Goal: Task Accomplishment & Management: Manage account settings

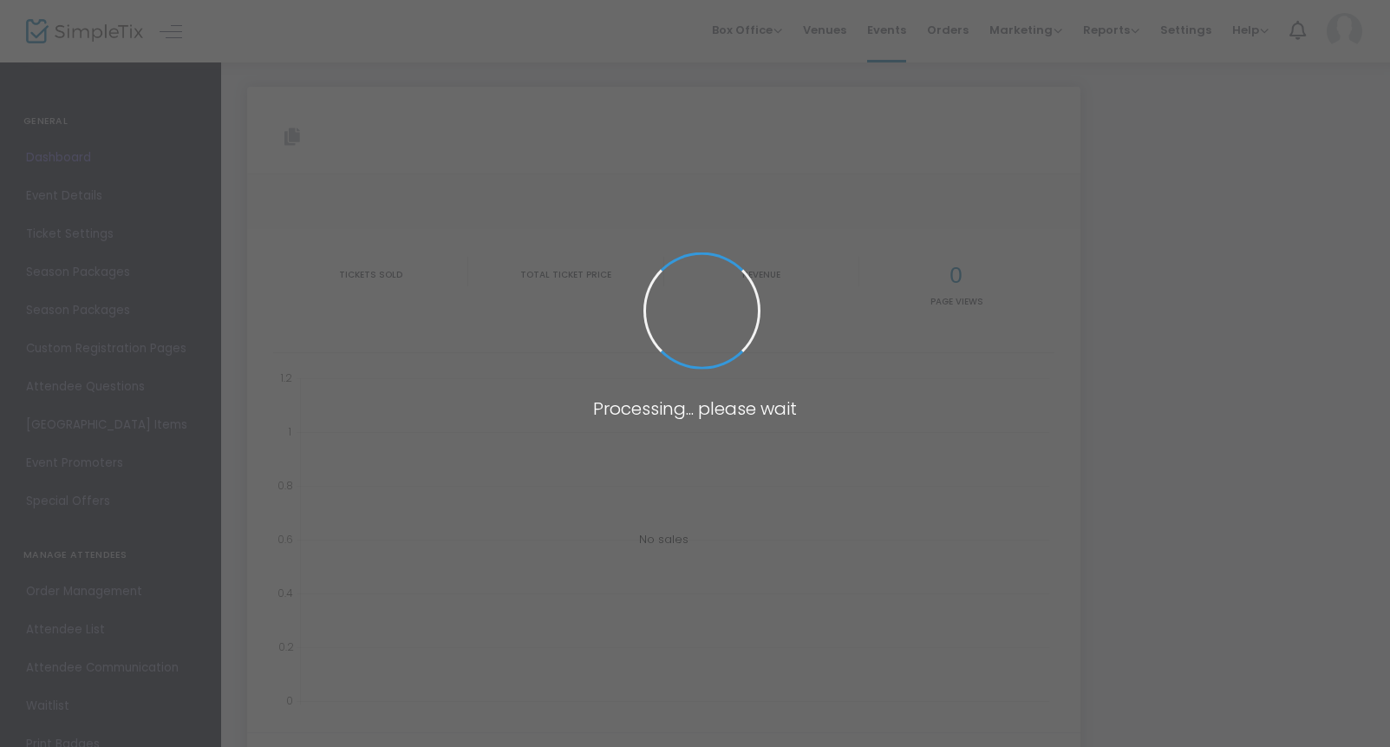
type input "[URL][DOMAIN_NAME]"
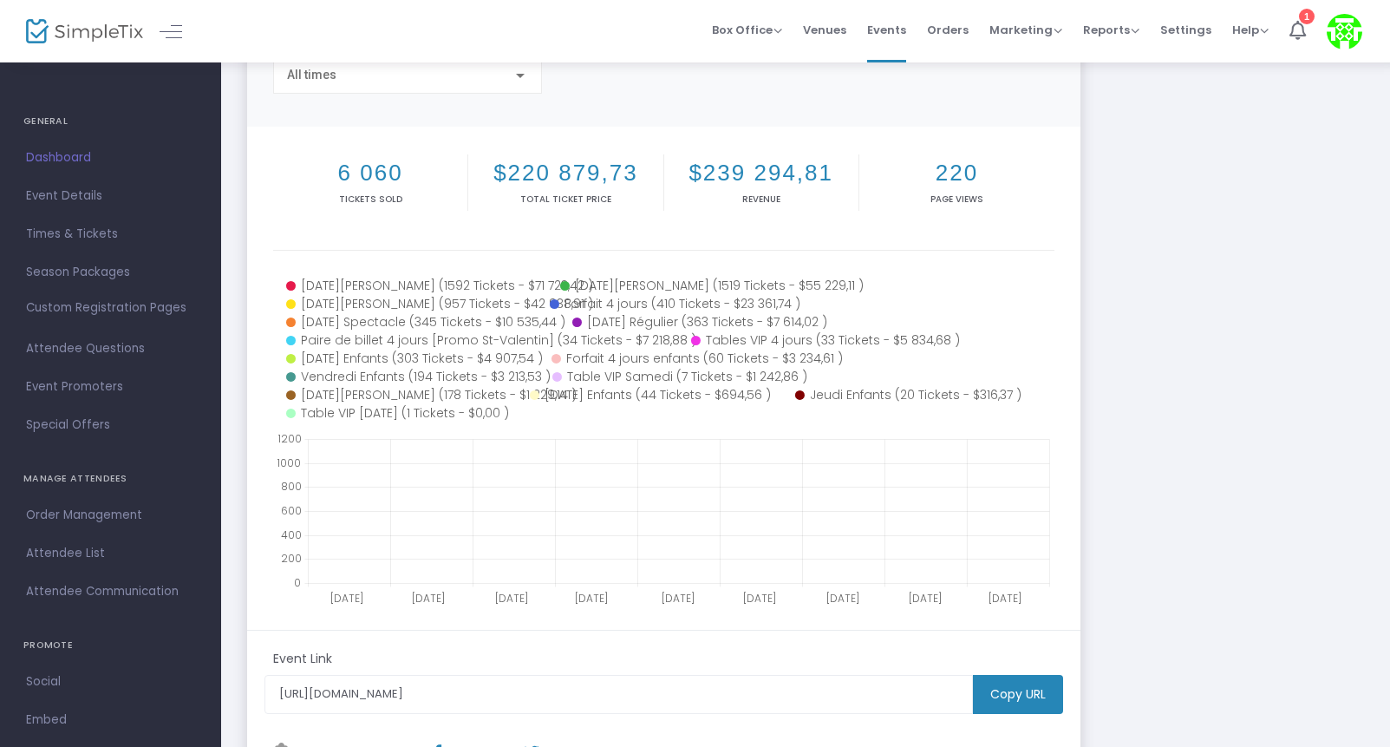
scroll to position [160, 0]
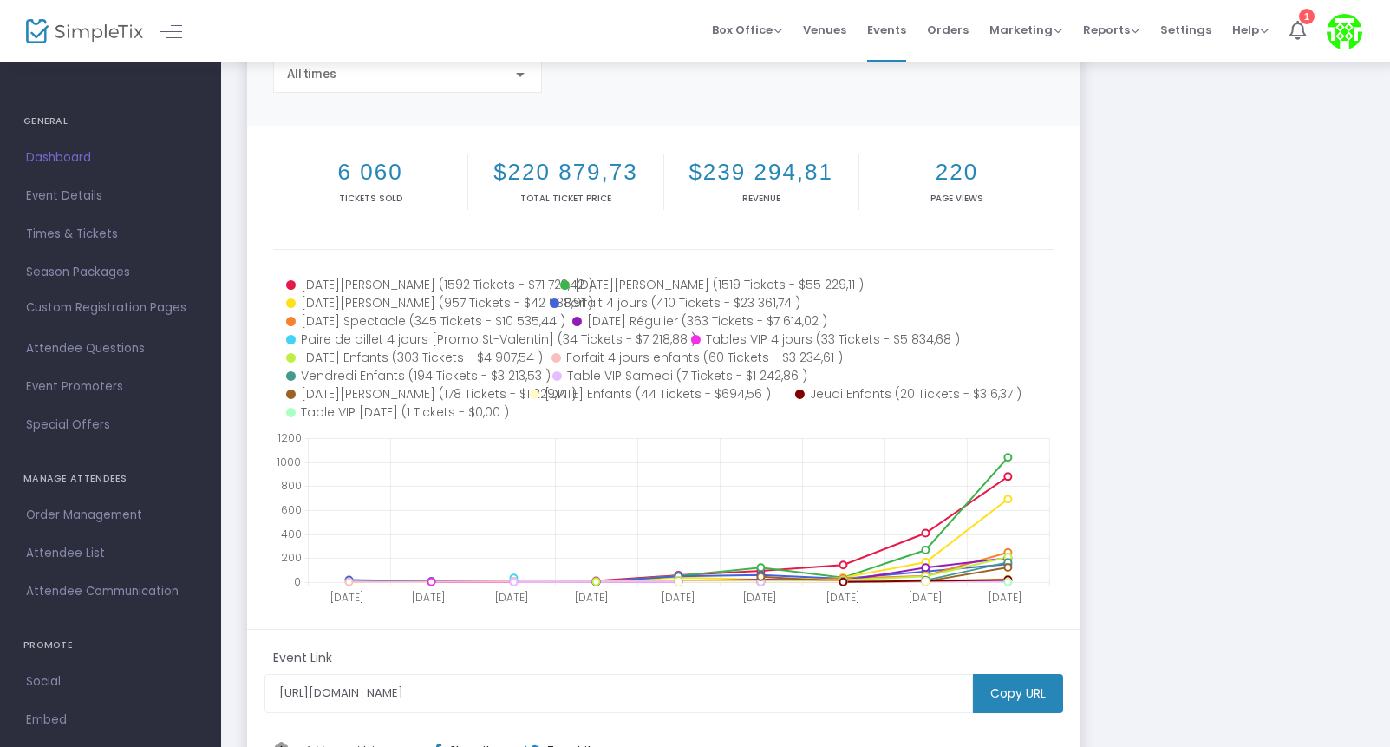
click at [1177, 21] on span "Settings" at bounding box center [1185, 30] width 51 height 44
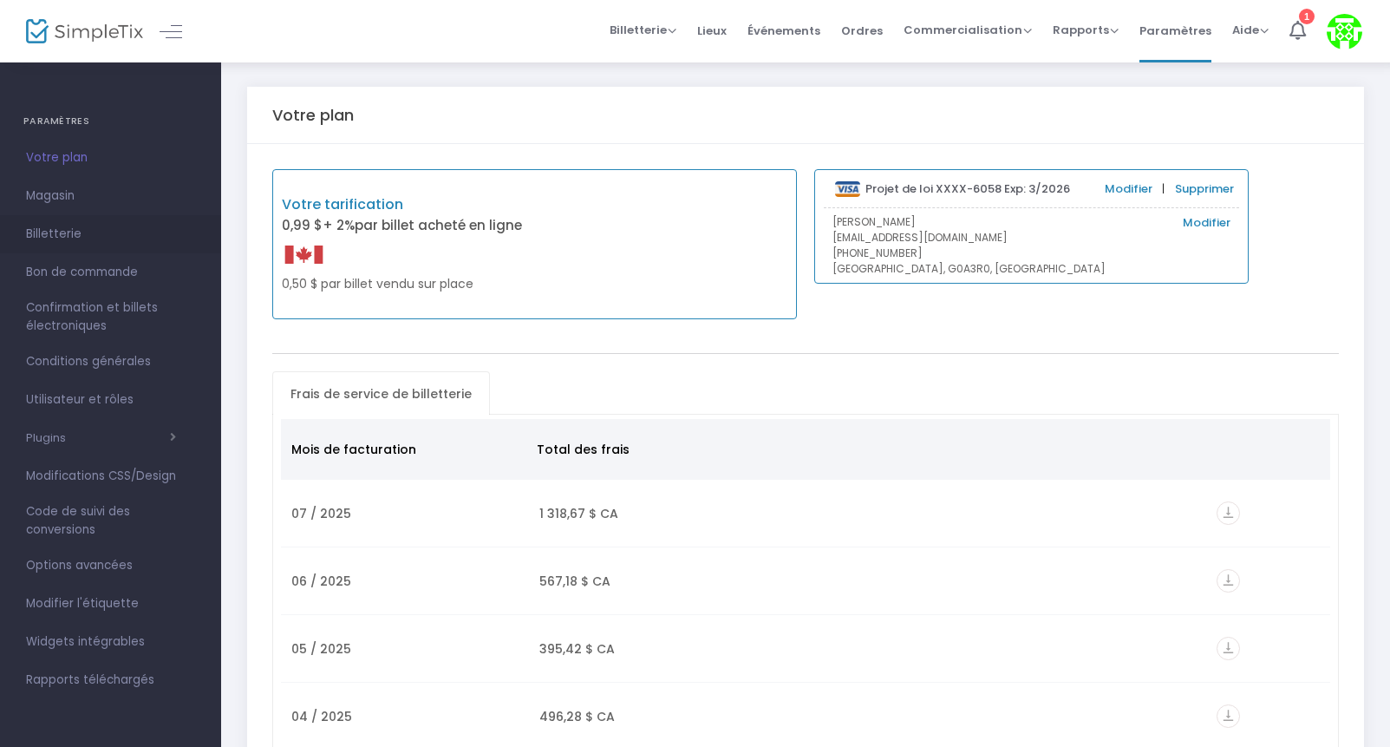
click at [64, 241] on font "Billetterie" at bounding box center [54, 233] width 56 height 16
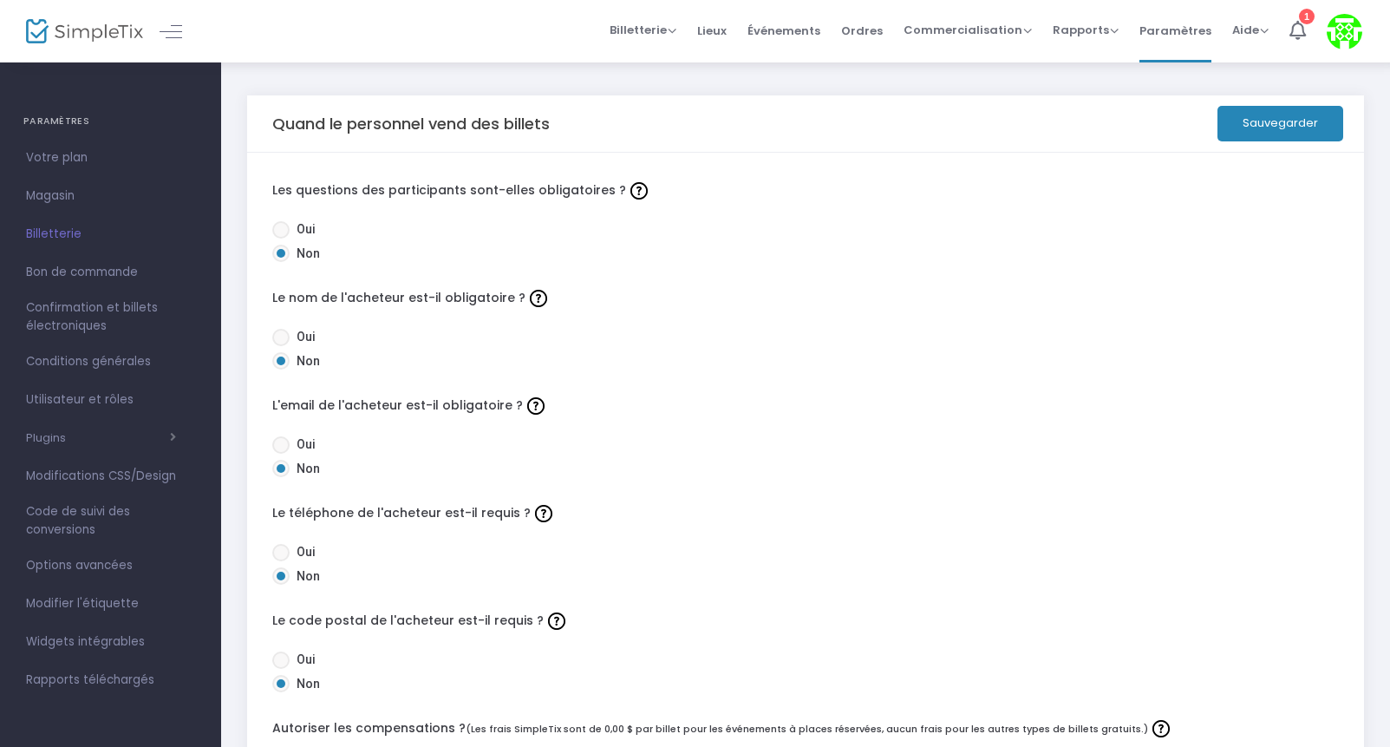
click at [69, 237] on font "Billetterie" at bounding box center [54, 233] width 56 height 16
click at [68, 198] on font "Magasin" at bounding box center [50, 195] width 49 height 16
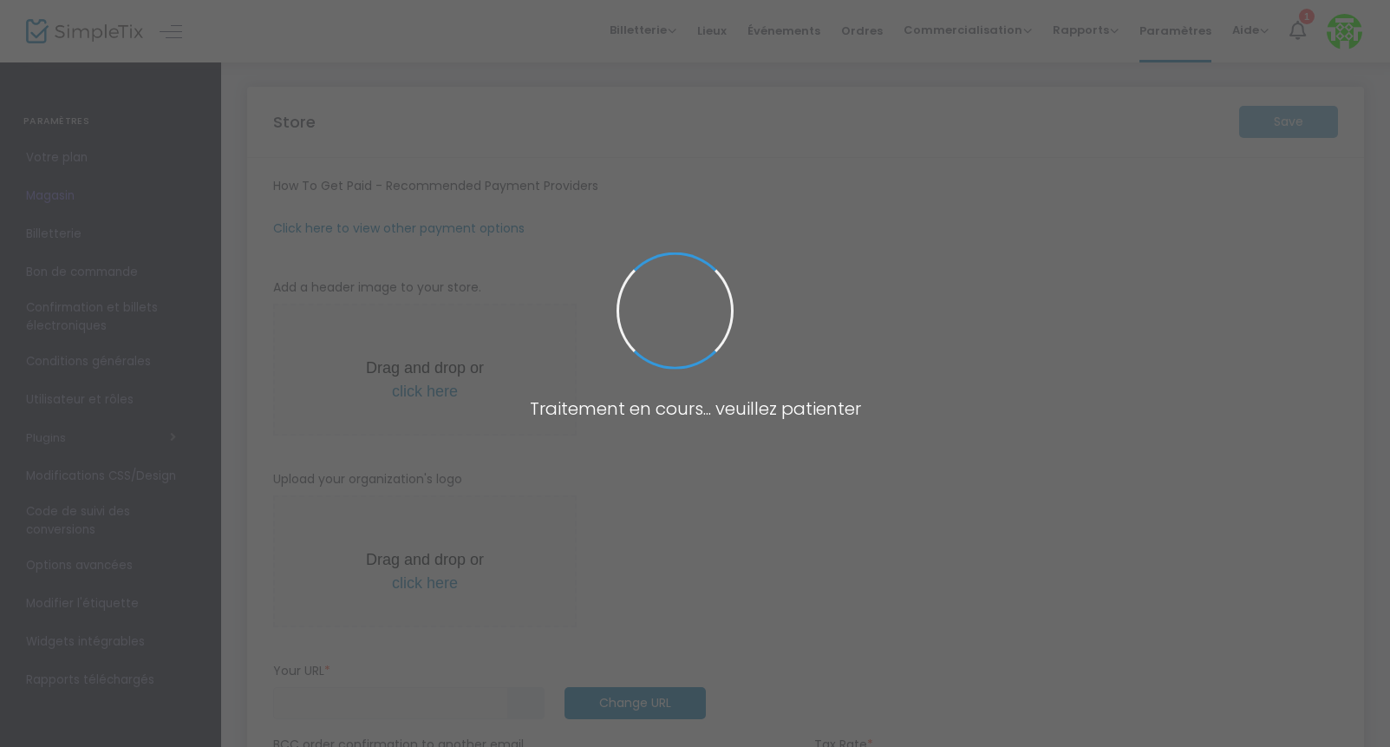
type input "[URL]"
type input "14,975 %"
radio input "true"
radio input "false"
radio input "true"
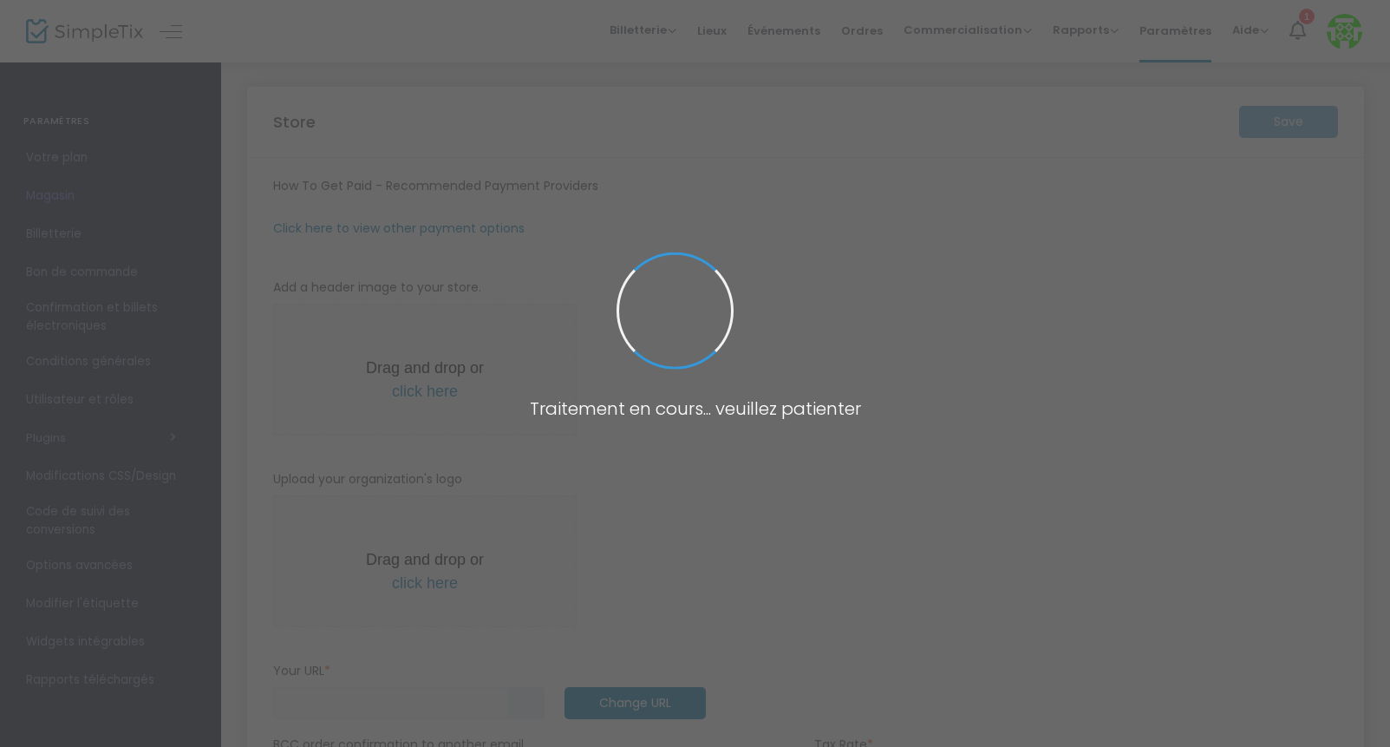
type input "20"
type input "Rodéo MSA"
type input "‭[PHONE_NUMBER]‬"
type input "[EMAIL_ADDRESS][DOMAIN_NAME]"
type input "[DOMAIN_NAME][URL]"
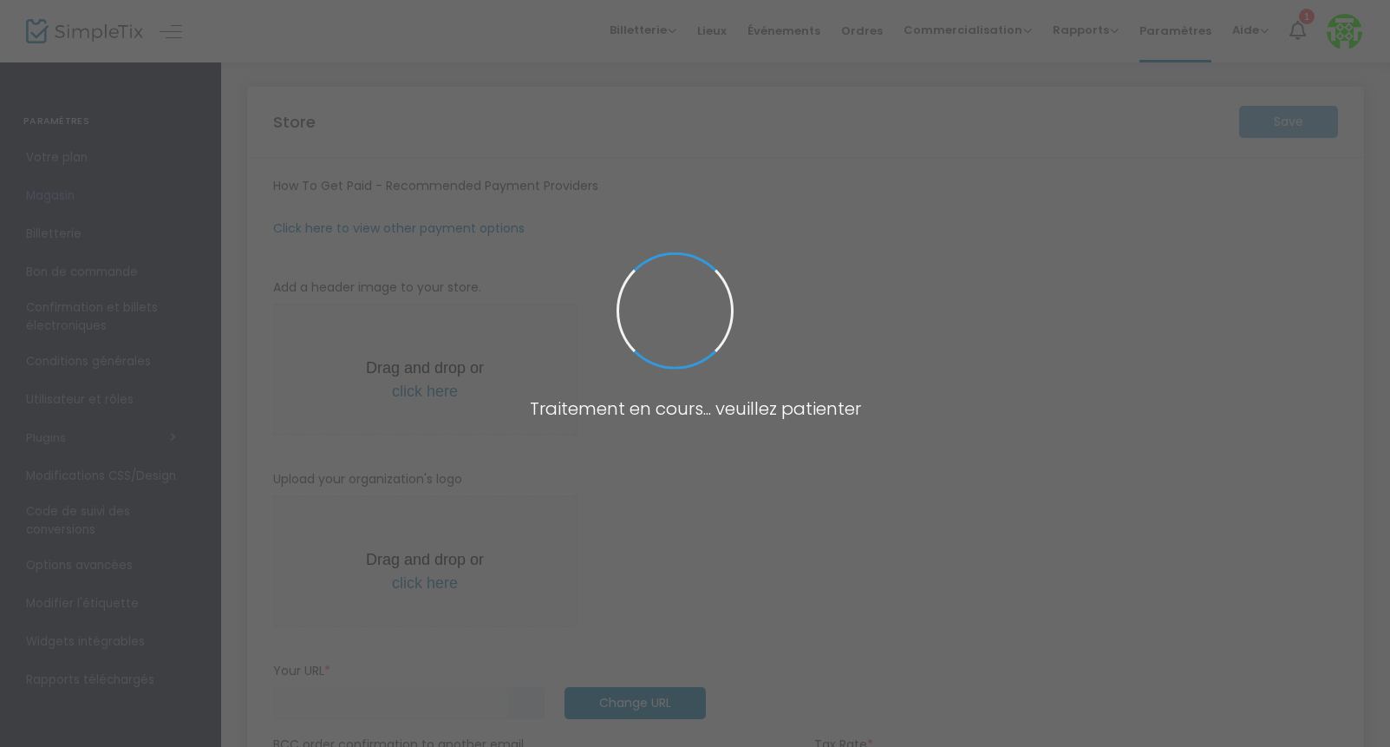
type input "rodeomsa"
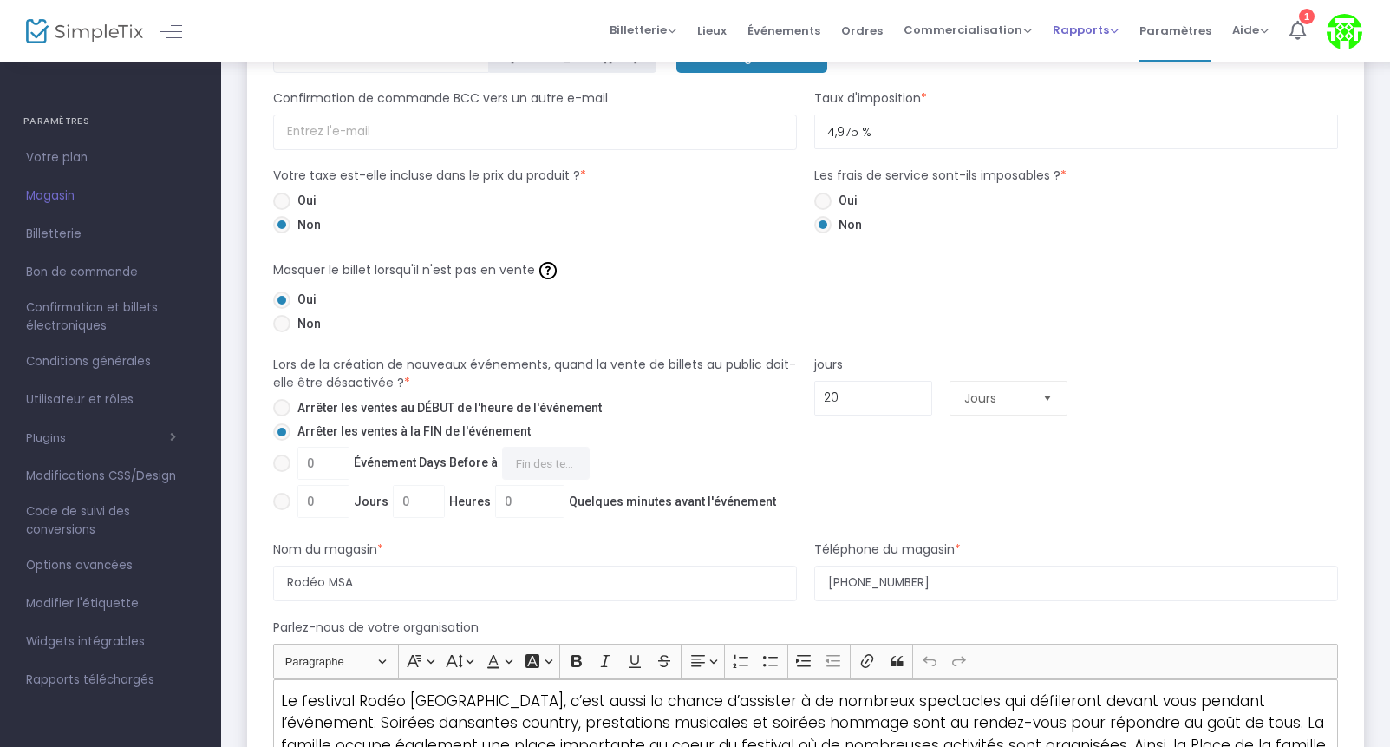
scroll to position [1036, 0]
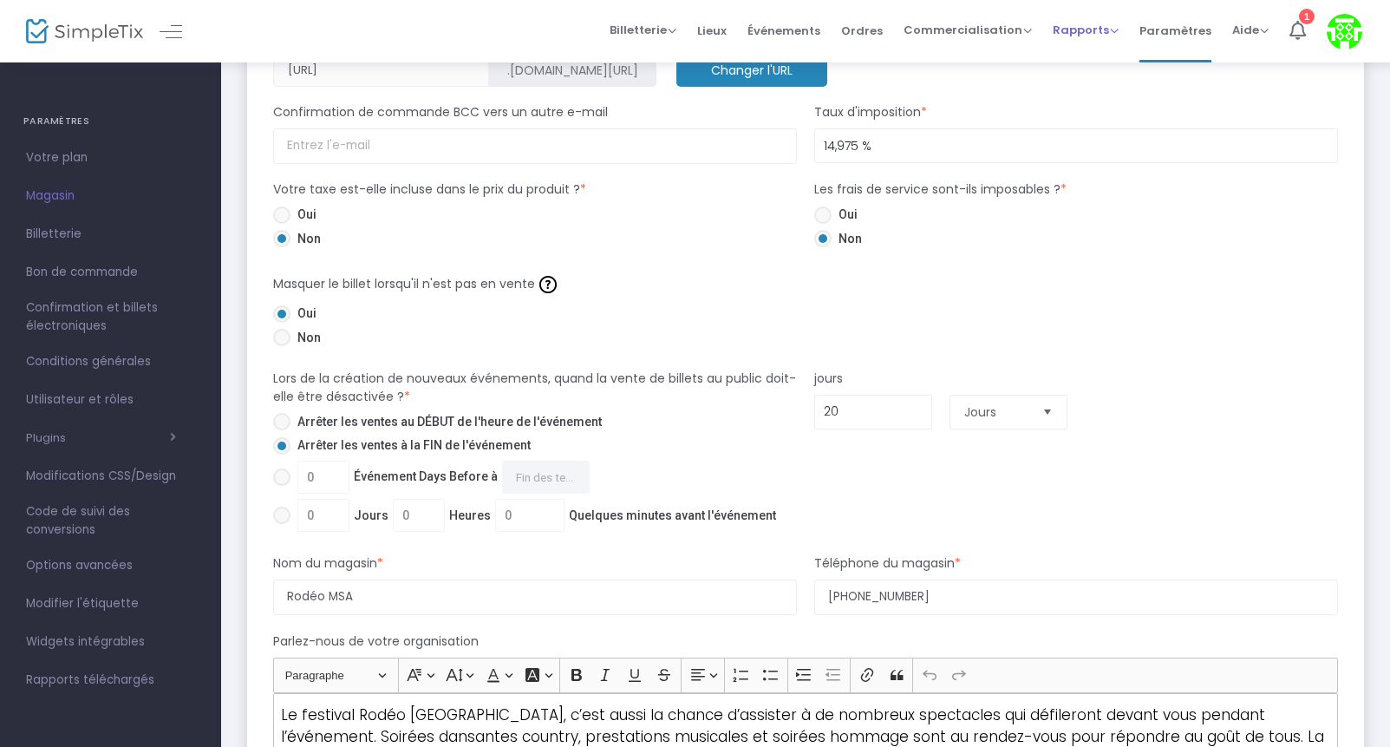
click at [1093, 29] on font "Rapports" at bounding box center [1081, 30] width 56 height 16
click at [1095, 95] on font "Rapports de ventes" at bounding box center [1123, 92] width 112 height 16
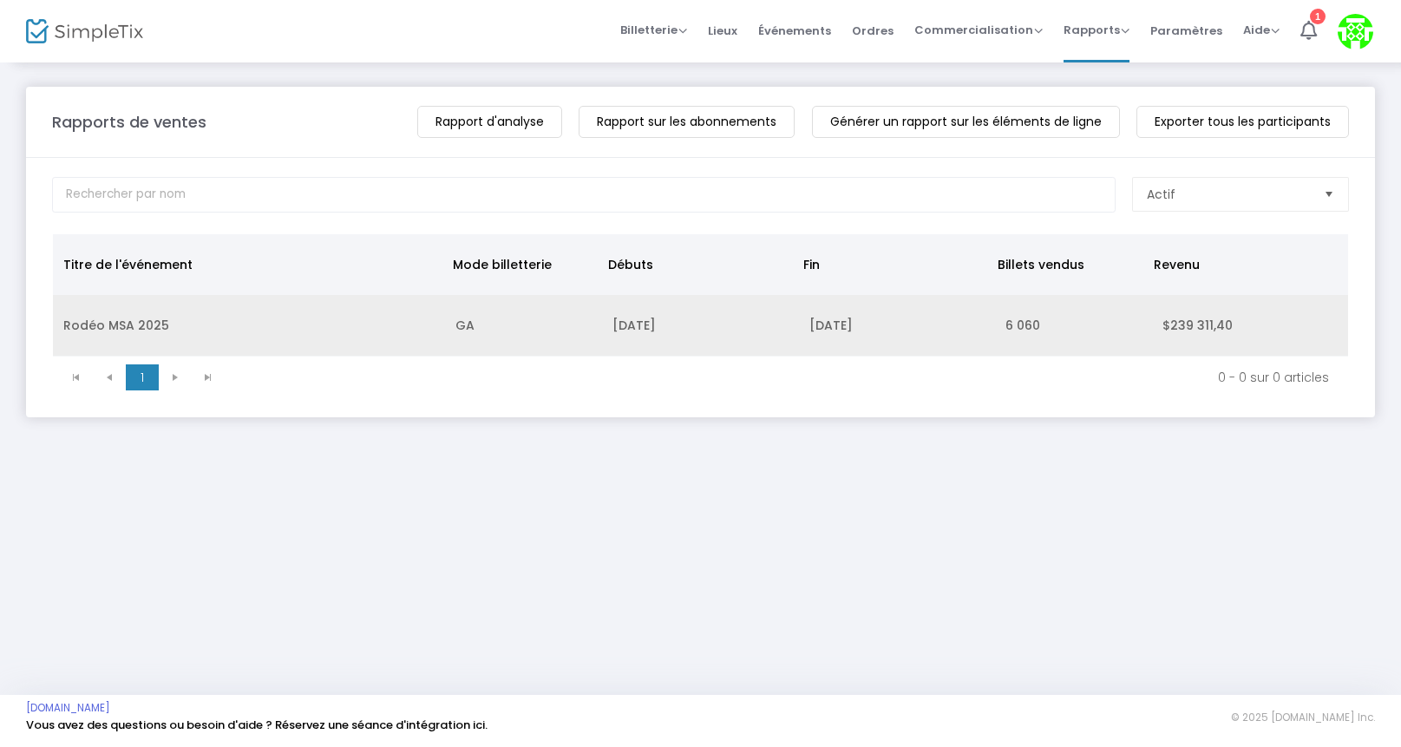
click at [119, 324] on td "Rodéo MSA 2025" at bounding box center [249, 326] width 392 height 62
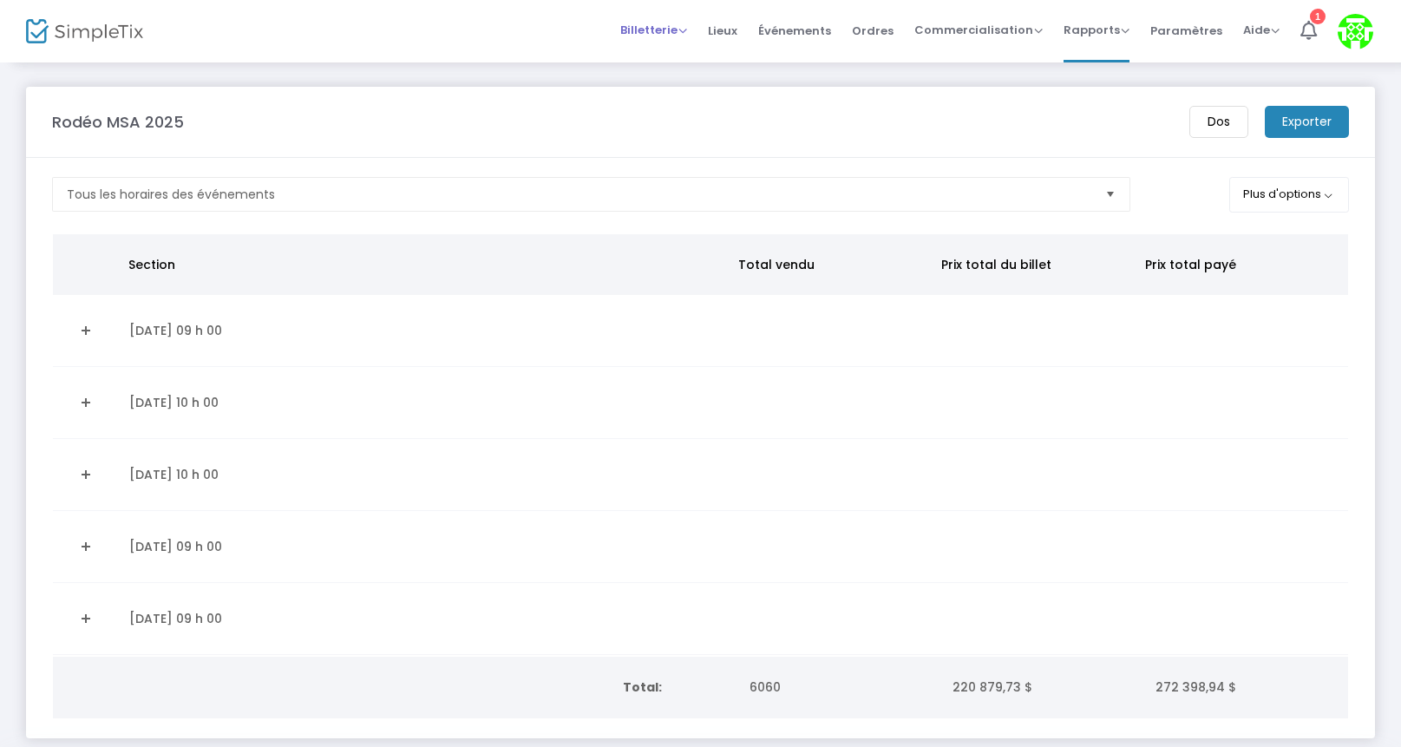
click at [687, 29] on span "Billetterie" at bounding box center [653, 30] width 67 height 16
click at [704, 50] on font "Vendre des billets" at bounding box center [685, 58] width 102 height 16
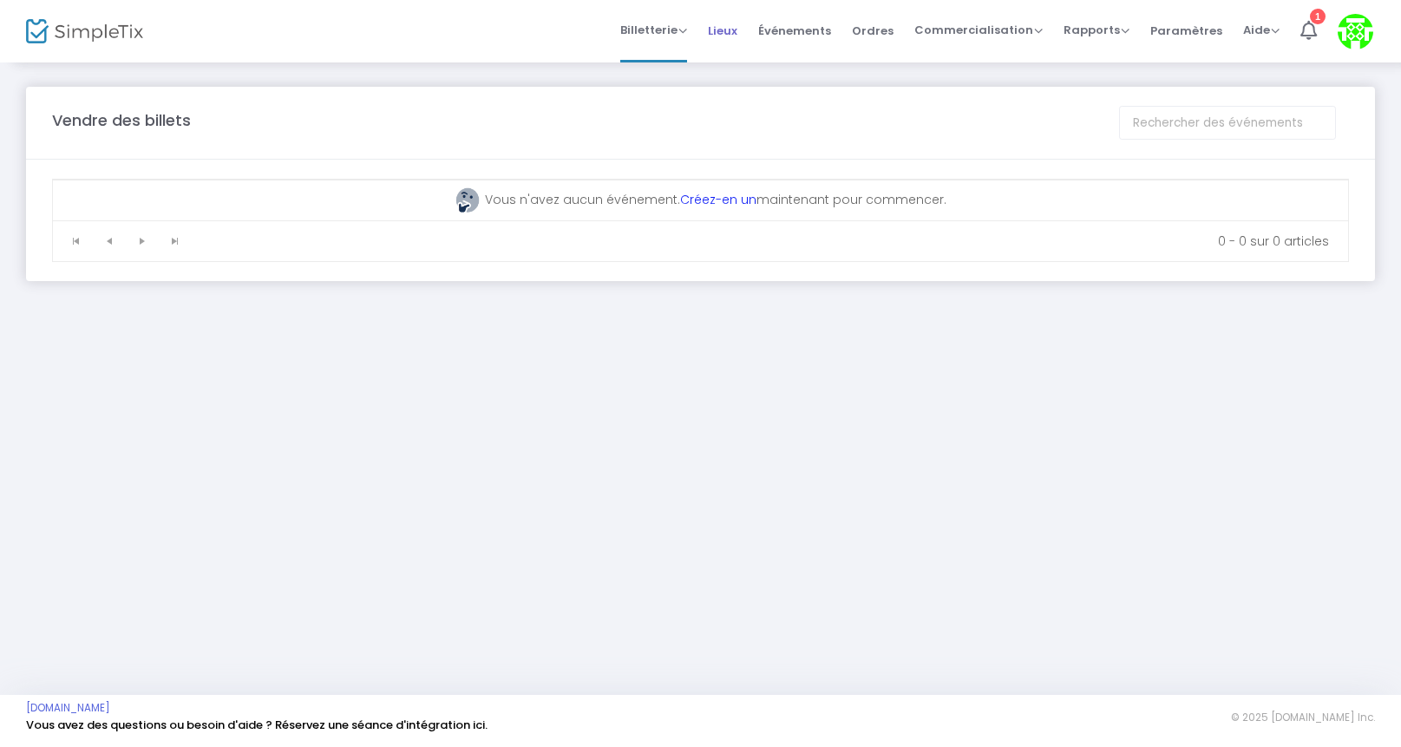
click at [737, 30] on font "Lieux" at bounding box center [722, 30] width 29 height 16
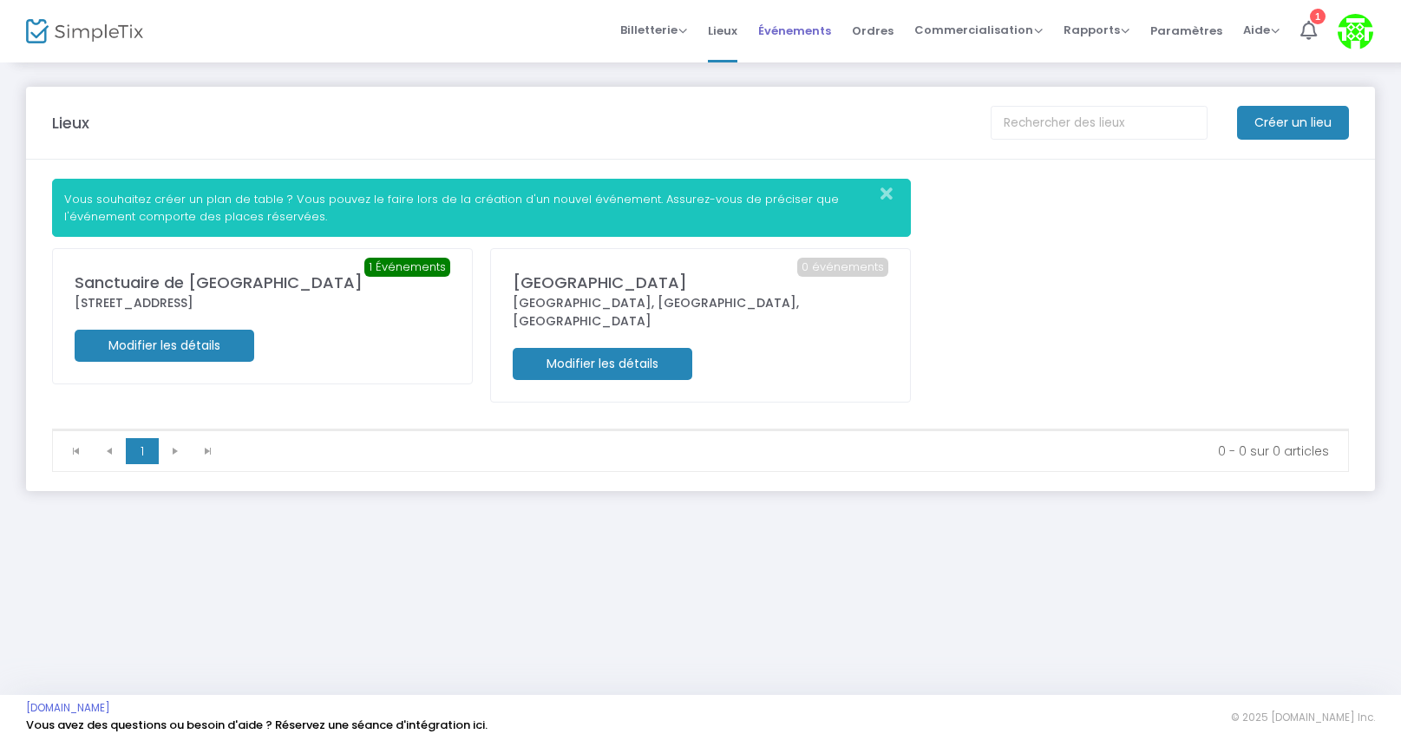
click at [817, 33] on font "Événements" at bounding box center [794, 30] width 73 height 16
